Goal: Task Accomplishment & Management: Use online tool/utility

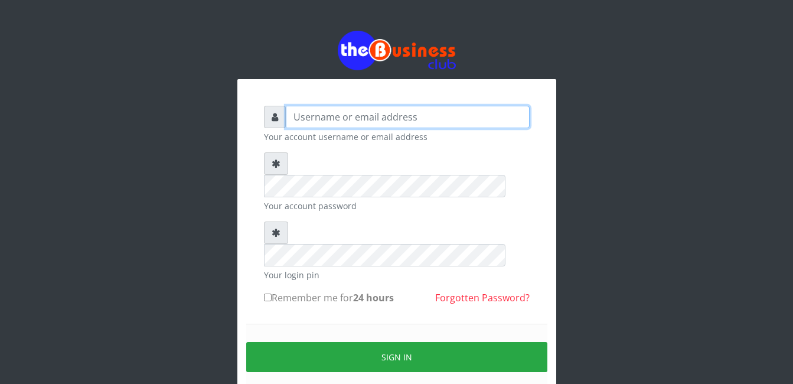
type input "[EMAIL_ADDRESS][DOMAIN_NAME]"
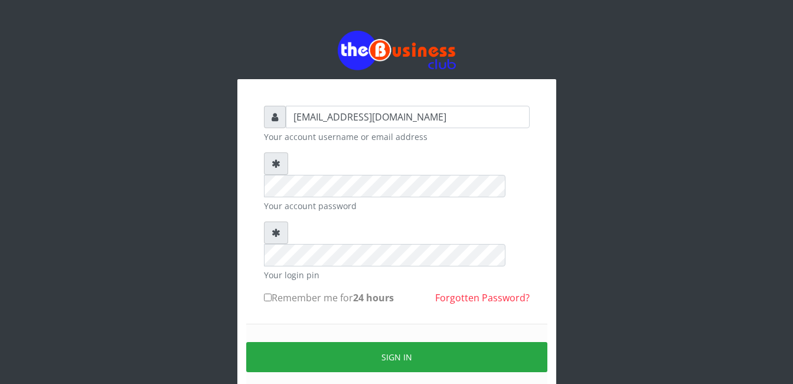
click at [268, 294] on input "Remember me for 24 hours" at bounding box center [268, 298] width 8 height 8
checkbox input "true"
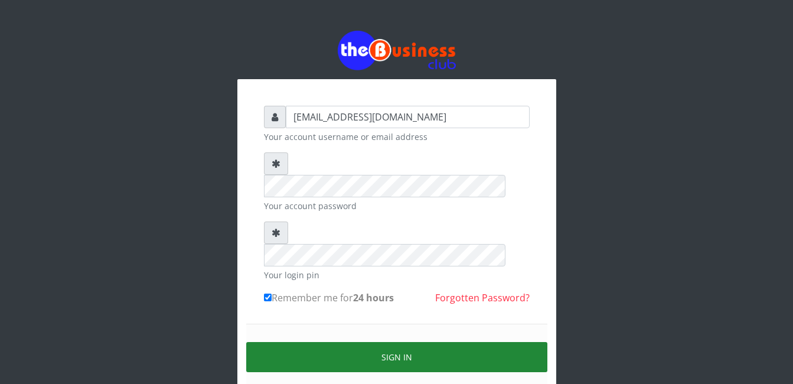
click at [403, 342] on button "Sign in" at bounding box center [396, 357] width 301 height 30
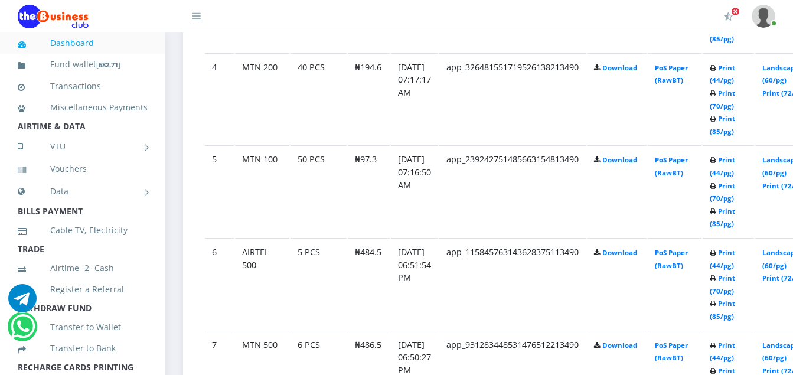
scroll to position [963, 0]
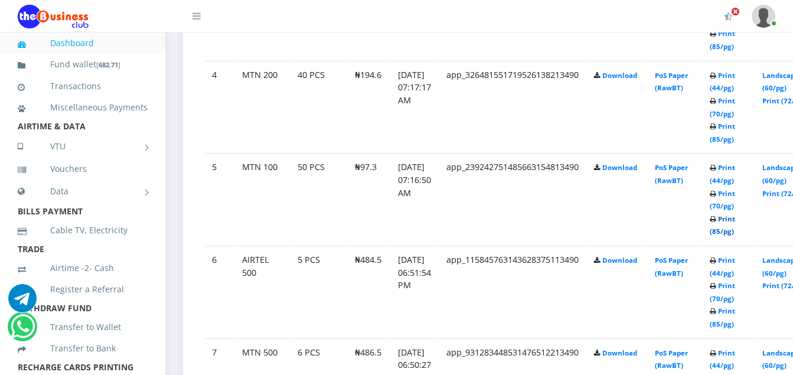
click at [735, 222] on link "Print (85/pg)" at bounding box center [722, 225] width 25 height 22
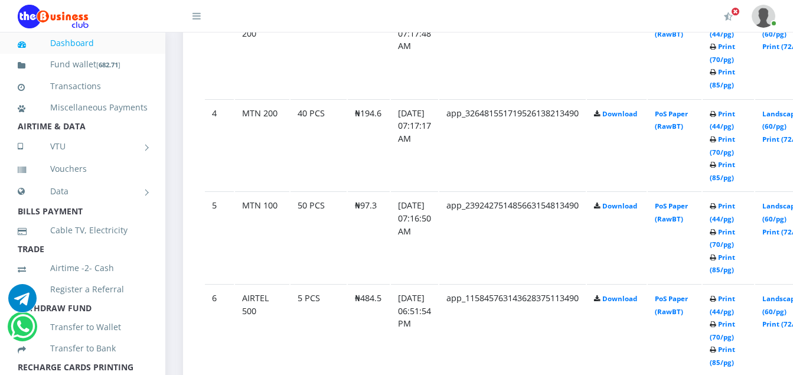
scroll to position [963, 0]
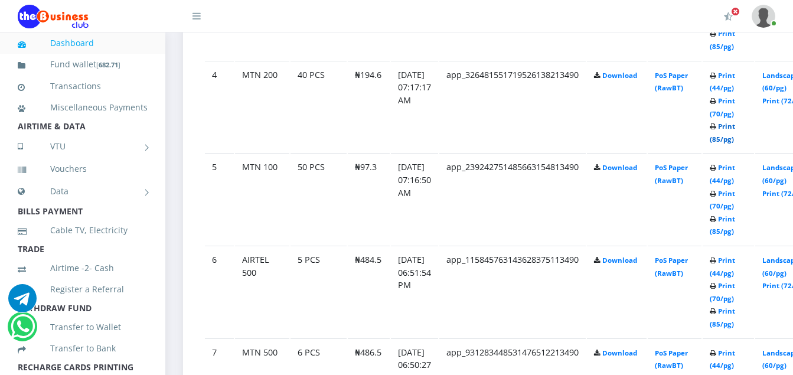
click at [735, 128] on link "Print (85/pg)" at bounding box center [722, 133] width 25 height 22
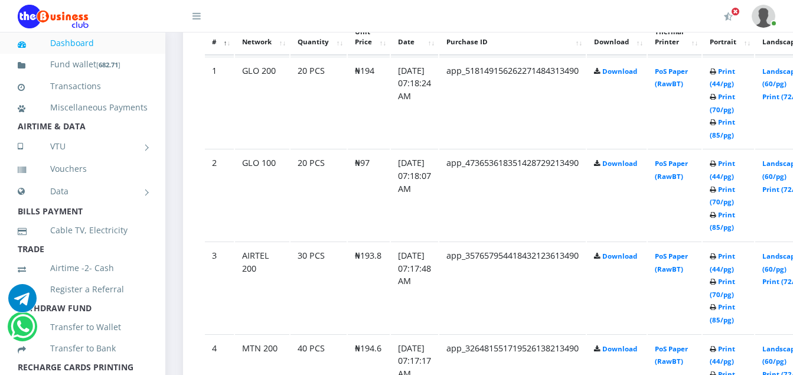
scroll to position [689, 0]
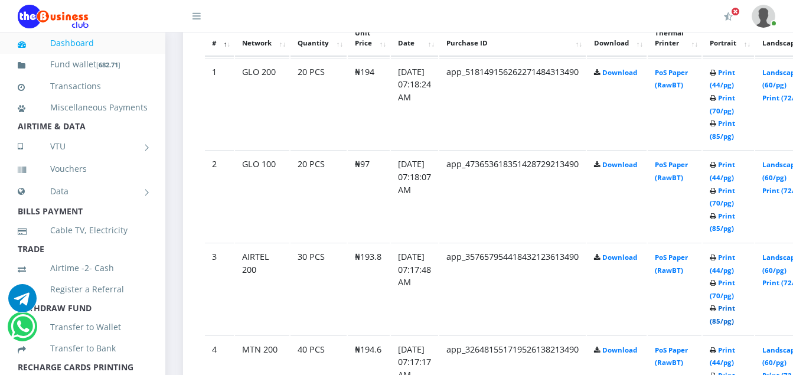
click at [735, 311] on link "Print (85/pg)" at bounding box center [722, 315] width 25 height 22
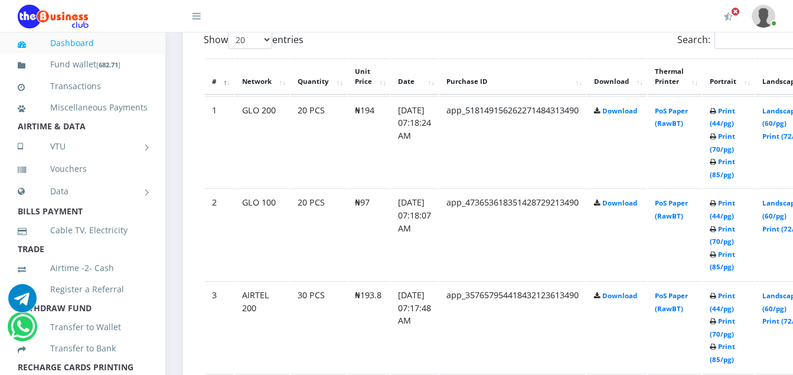
scroll to position [689, 0]
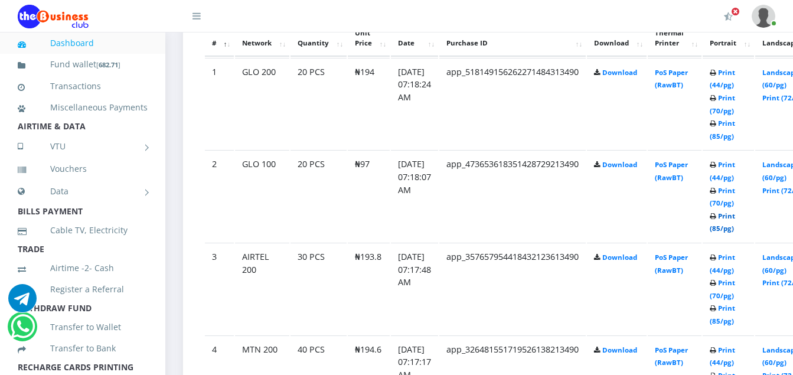
click at [735, 219] on link "Print (85/pg)" at bounding box center [722, 222] width 25 height 22
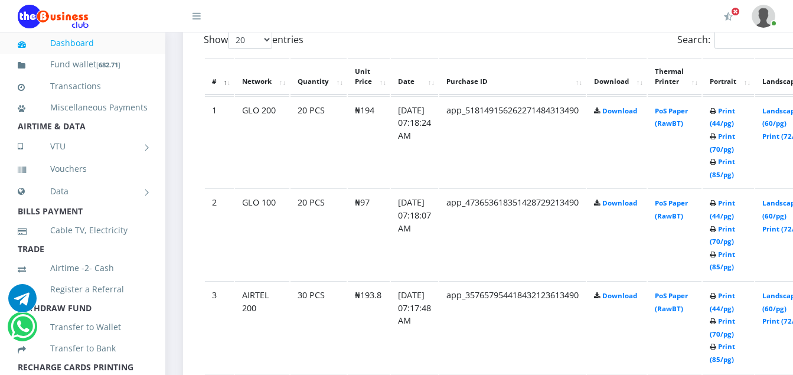
scroll to position [689, 0]
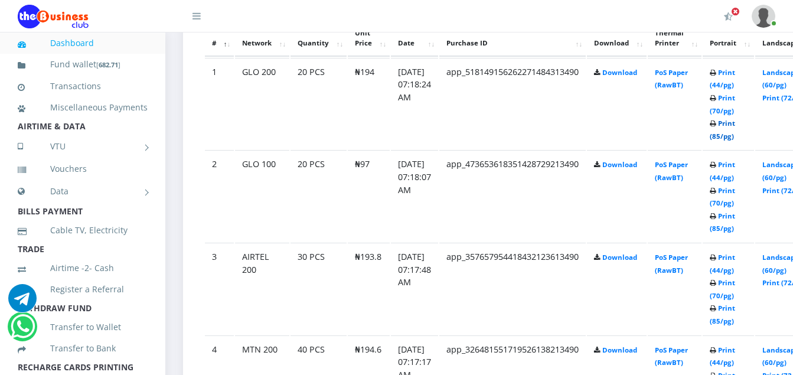
click at [735, 124] on link "Print (85/pg)" at bounding box center [722, 130] width 25 height 22
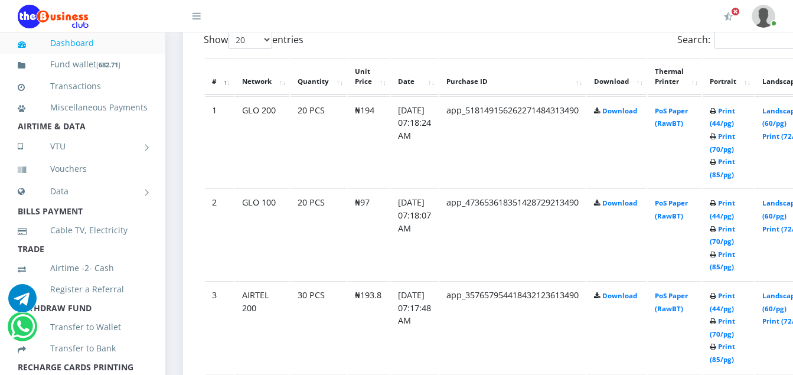
scroll to position [689, 0]
